Goal: Task Accomplishment & Management: Use online tool/utility

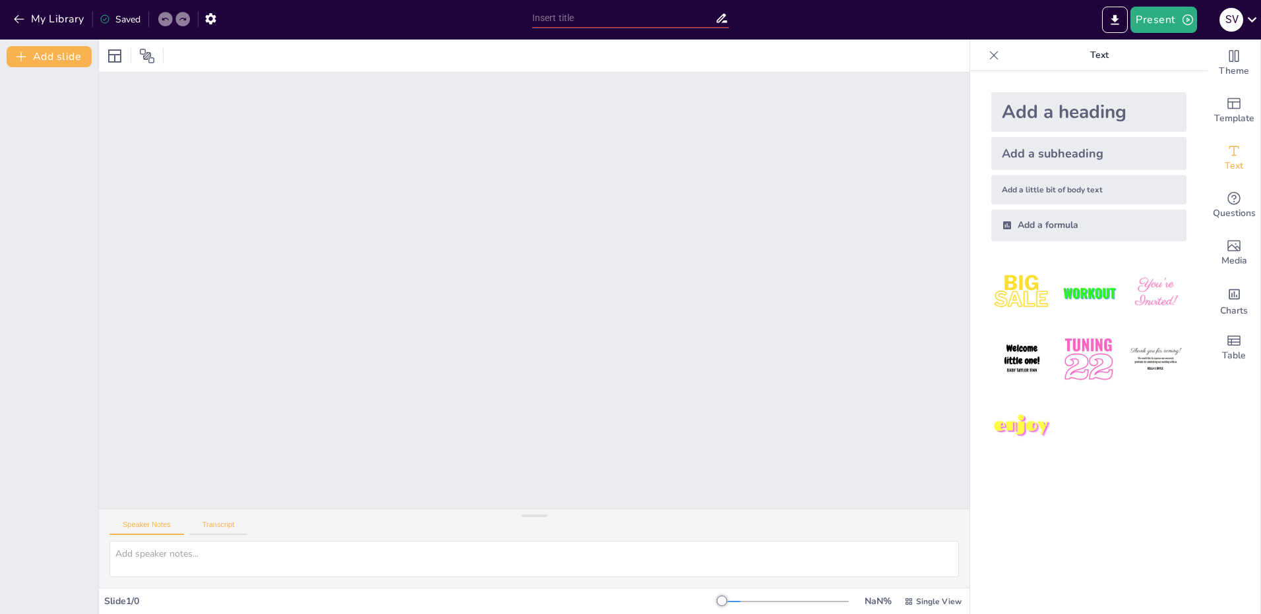
click at [220, 525] on button "Transcript" at bounding box center [218, 528] width 59 height 15
click at [142, 527] on button "Speaker Notes" at bounding box center [146, 528] width 75 height 15
click at [18, 17] on icon "button" at bounding box center [19, 19] width 13 height 13
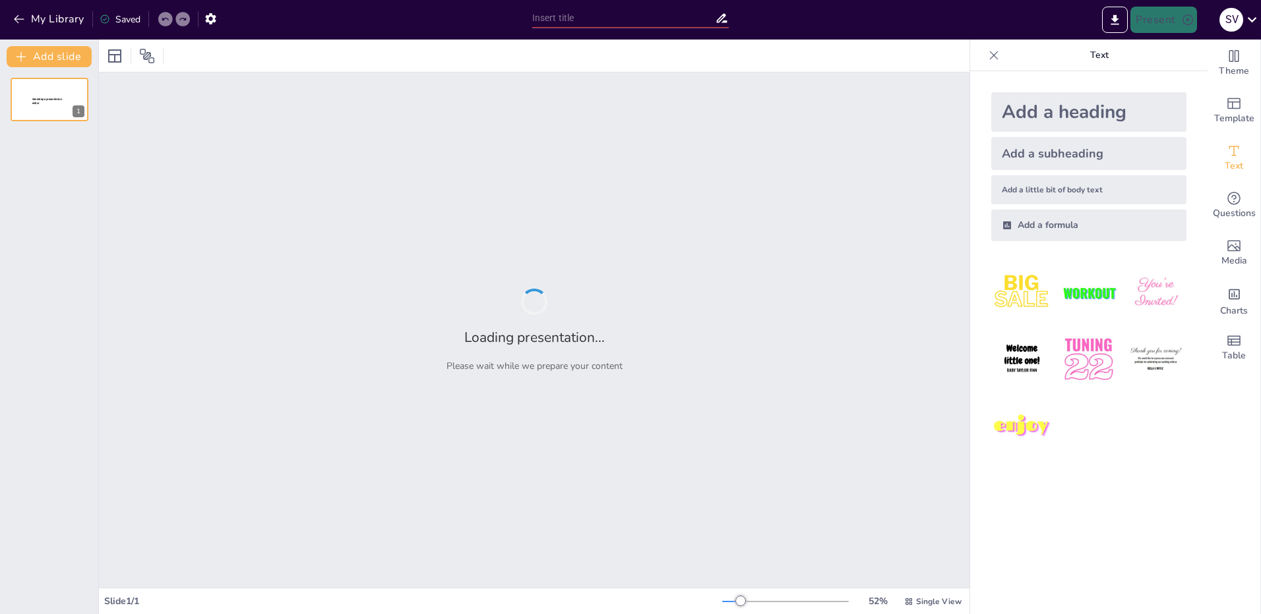
type input "Estrategias Efectivas para el Futuro: Modern Work Place y Copilot"
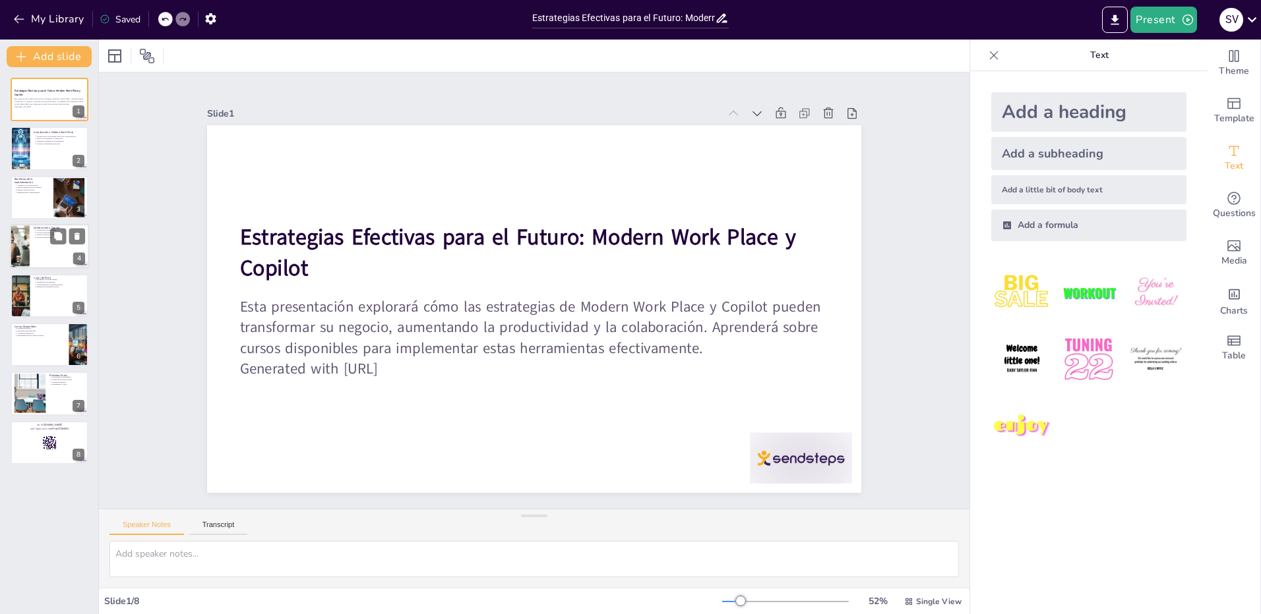
click at [34, 241] on div at bounding box center [49, 246] width 79 height 45
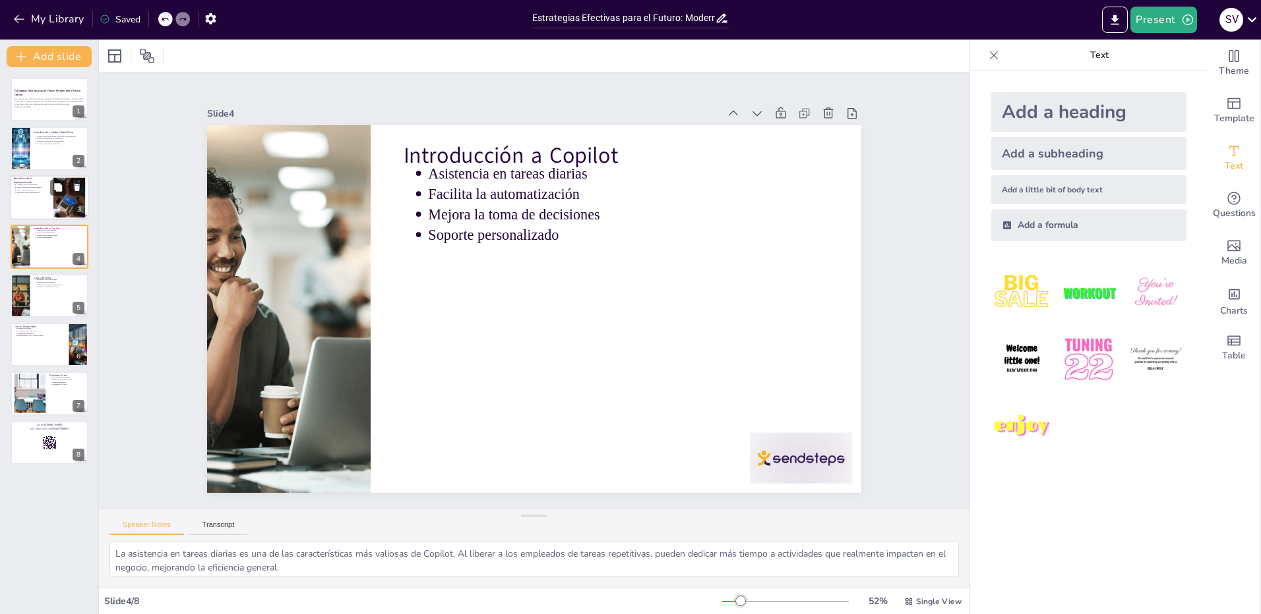
click at [43, 202] on div at bounding box center [49, 197] width 79 height 45
type textarea "La productividad es uno de los principales beneficios de implementar Modern Wor…"
